Goal: Navigation & Orientation: Find specific page/section

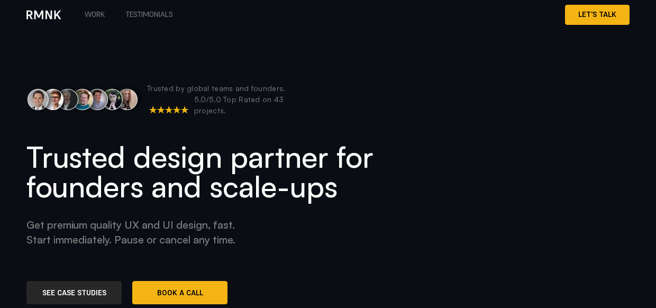
click at [88, 10] on link "Work" at bounding box center [94, 14] width 41 height 19
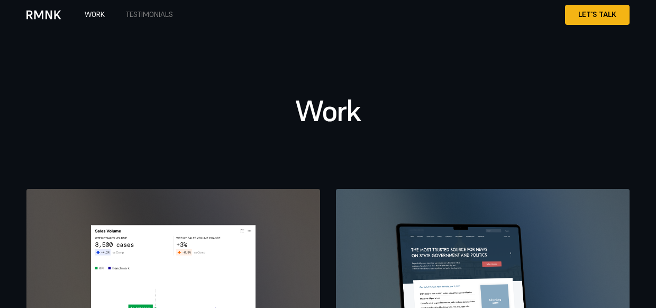
click at [50, 17] on img at bounding box center [43, 14] width 35 height 21
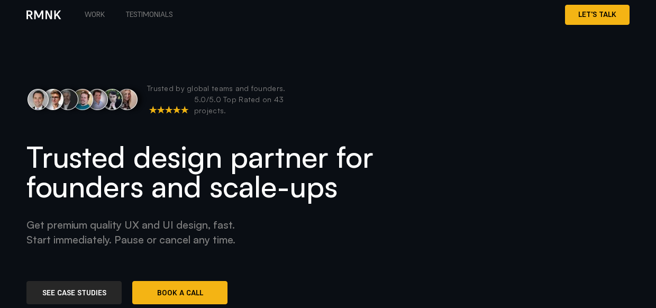
click at [116, 98] on img at bounding box center [86, 100] width 121 height 32
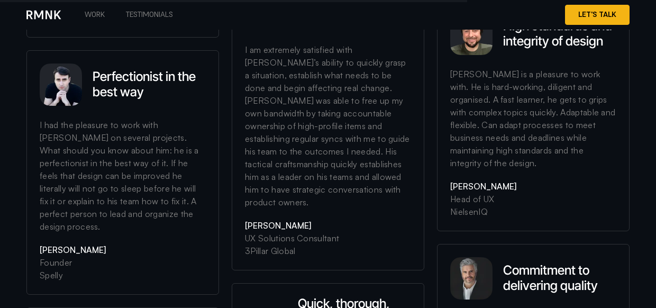
scroll to position [3371, 0]
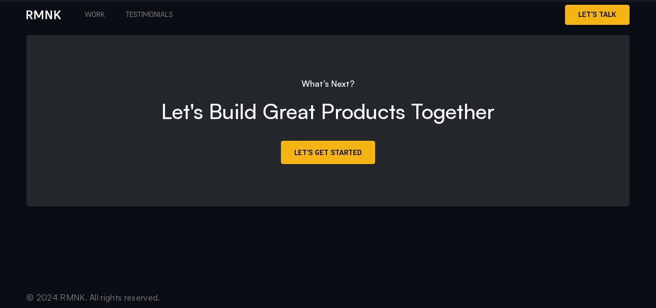
click at [153, 10] on link "Testimonials" at bounding box center [149, 14] width 68 height 19
